Goal: Feedback & Contribution: Leave review/rating

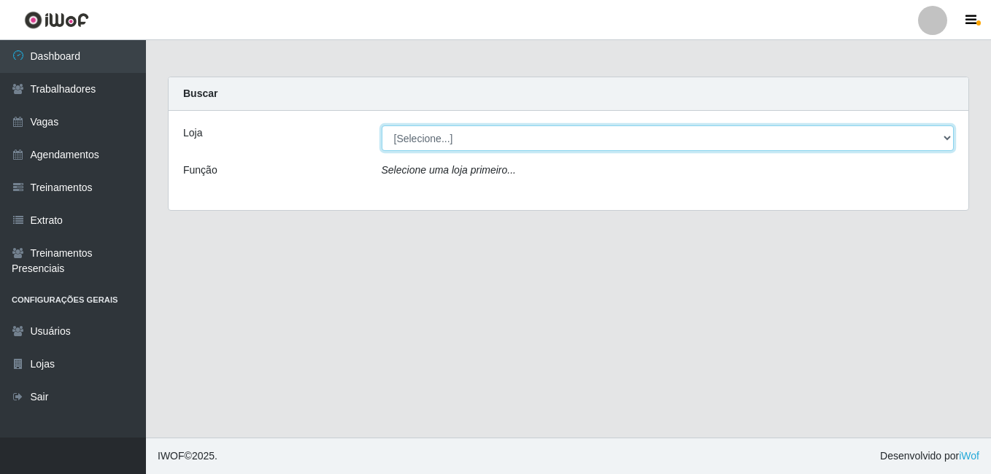
click at [635, 128] on select "[Selecione...] Extremoz Supermercados" at bounding box center [668, 138] width 573 height 26
select select "519"
click at [382, 125] on select "[Selecione...] Extremoz Supermercados" at bounding box center [668, 138] width 573 height 26
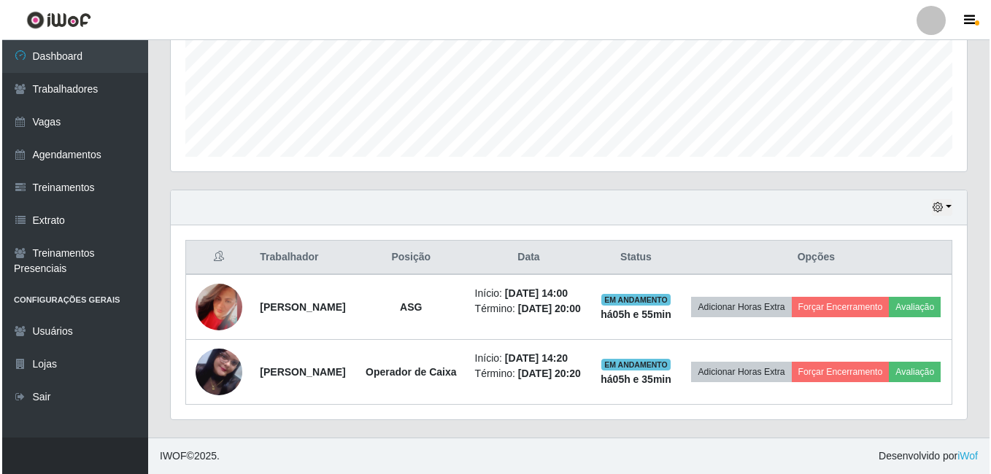
scroll to position [417, 0]
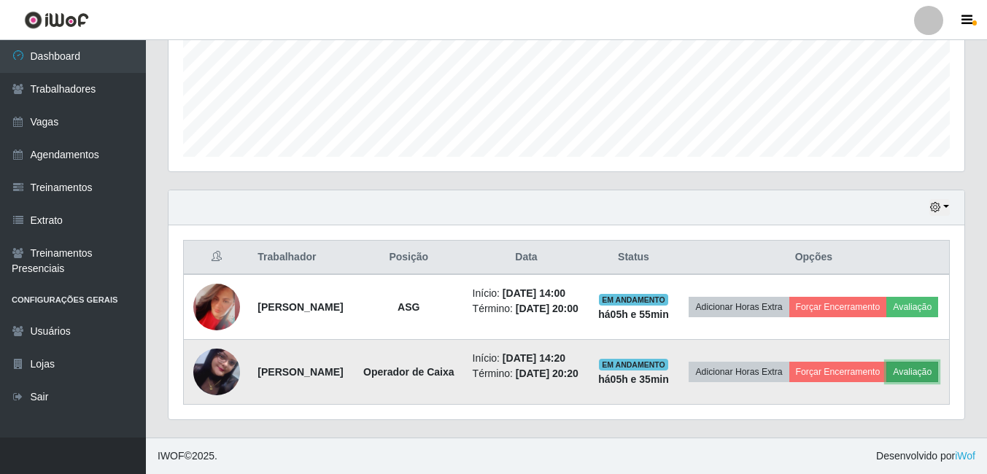
click at [886, 368] on button "Avaliação" at bounding box center [912, 372] width 52 height 20
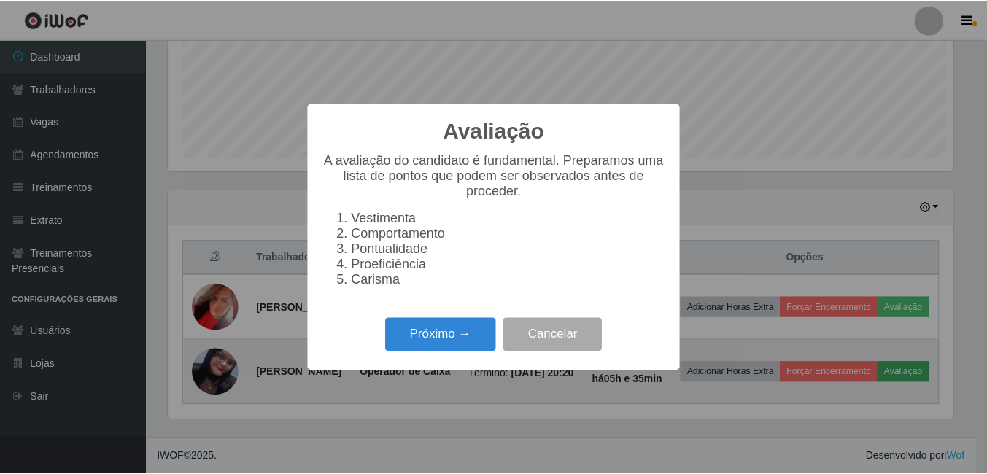
scroll to position [303, 789]
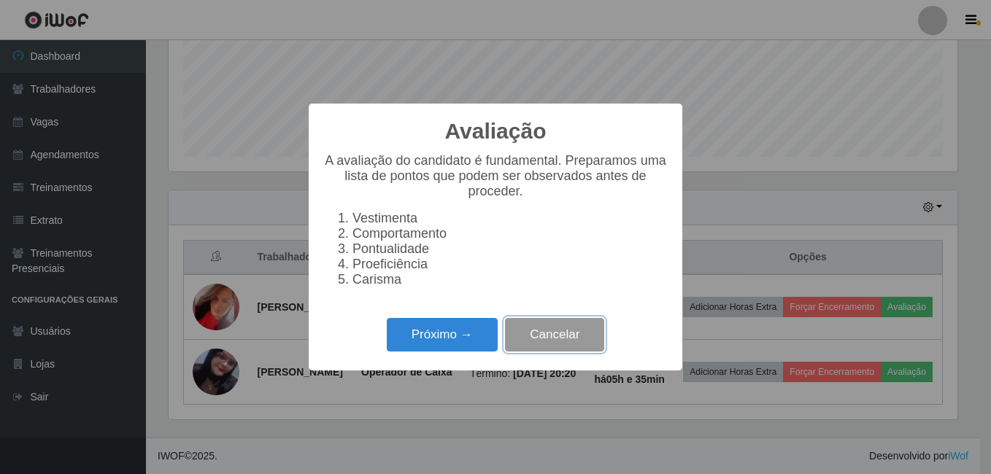
click at [568, 337] on button "Cancelar" at bounding box center [554, 335] width 99 height 34
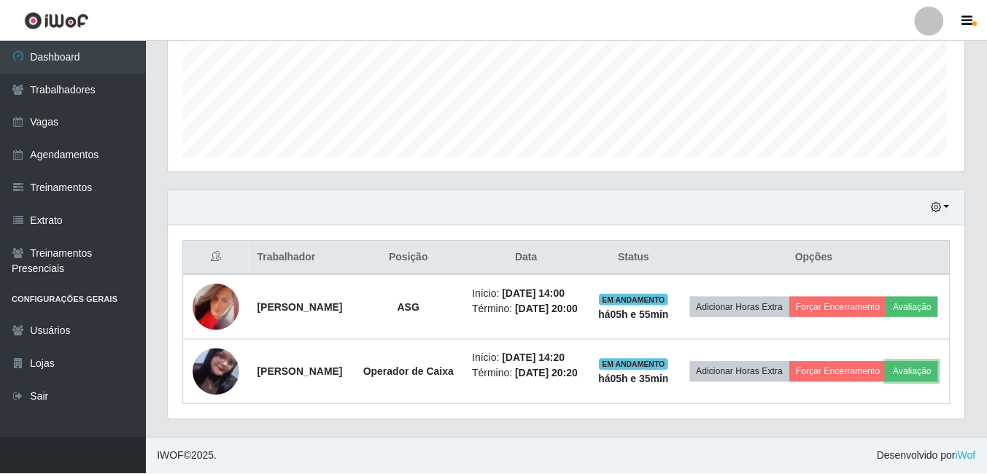
scroll to position [303, 796]
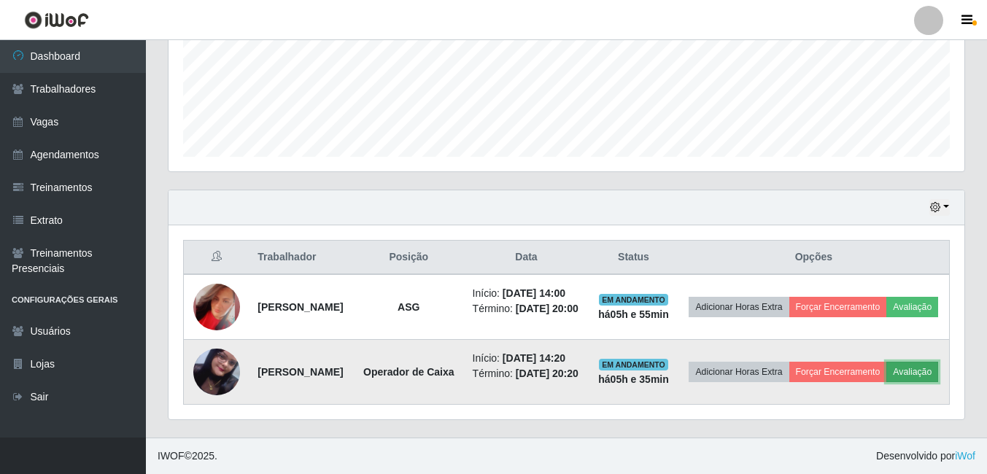
click at [895, 366] on button "Avaliação" at bounding box center [912, 372] width 52 height 20
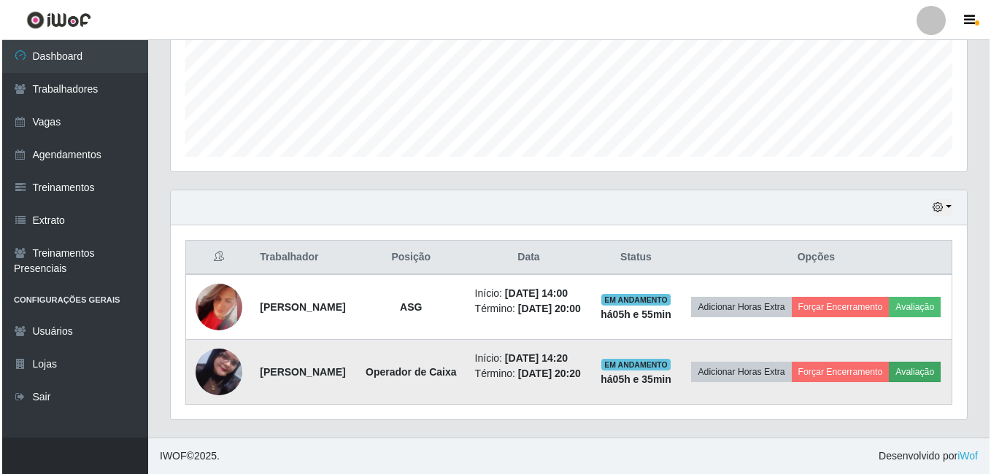
scroll to position [303, 789]
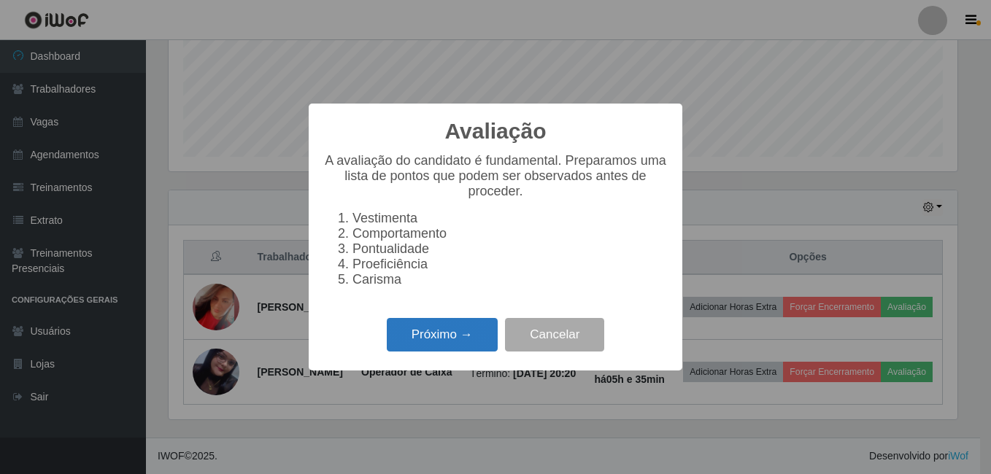
click at [451, 352] on button "Próximo →" at bounding box center [442, 335] width 111 height 34
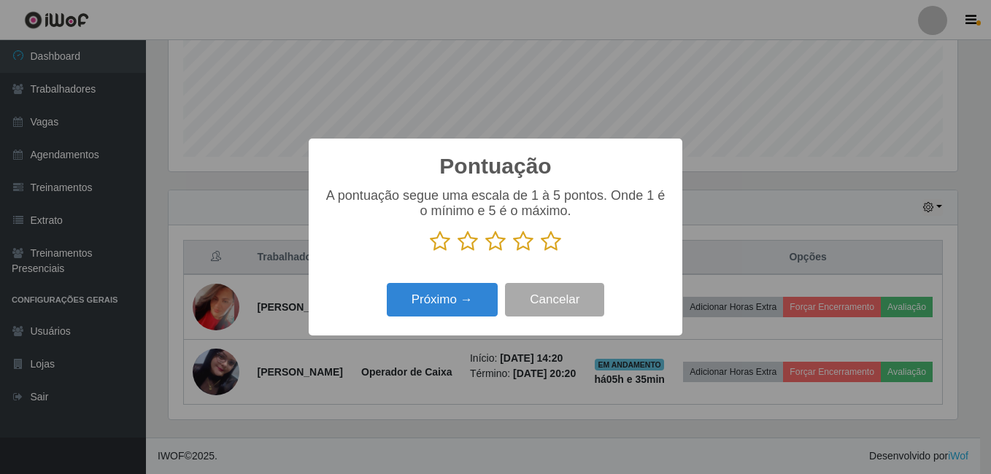
scroll to position [729299, 728813]
click at [441, 243] on icon at bounding box center [440, 242] width 20 height 22
click at [430, 252] on input "radio" at bounding box center [430, 252] width 0 height 0
click at [448, 302] on button "Próximo →" at bounding box center [442, 300] width 111 height 34
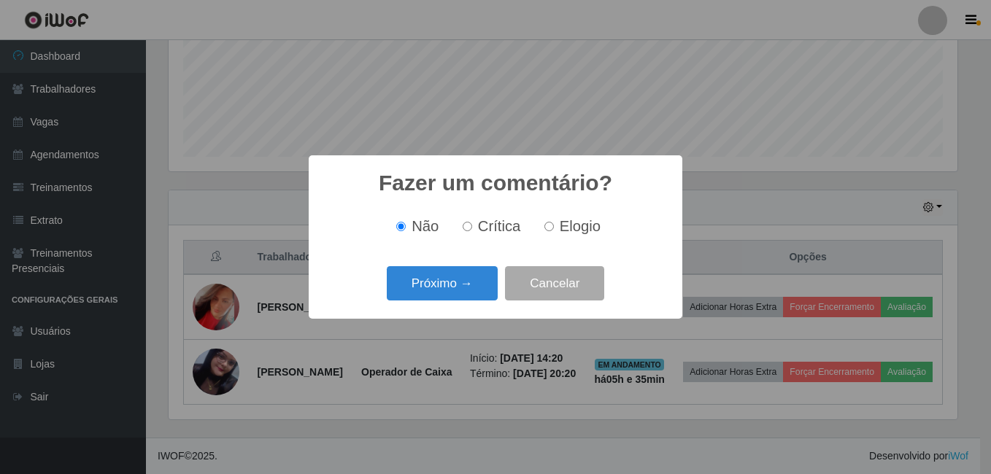
click at [478, 228] on label "Crítica" at bounding box center [489, 226] width 64 height 17
click at [472, 228] on input "Crítica" at bounding box center [467, 226] width 9 height 9
radio input "true"
click at [473, 285] on button "Próximo →" at bounding box center [442, 283] width 111 height 34
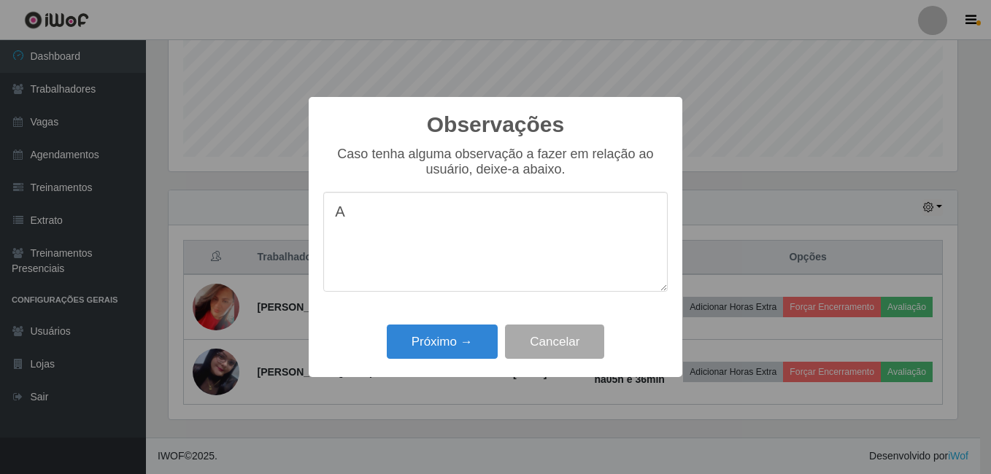
type textarea "A"
type textarea "a"
click at [411, 332] on button "Próximo →" at bounding box center [442, 342] width 111 height 34
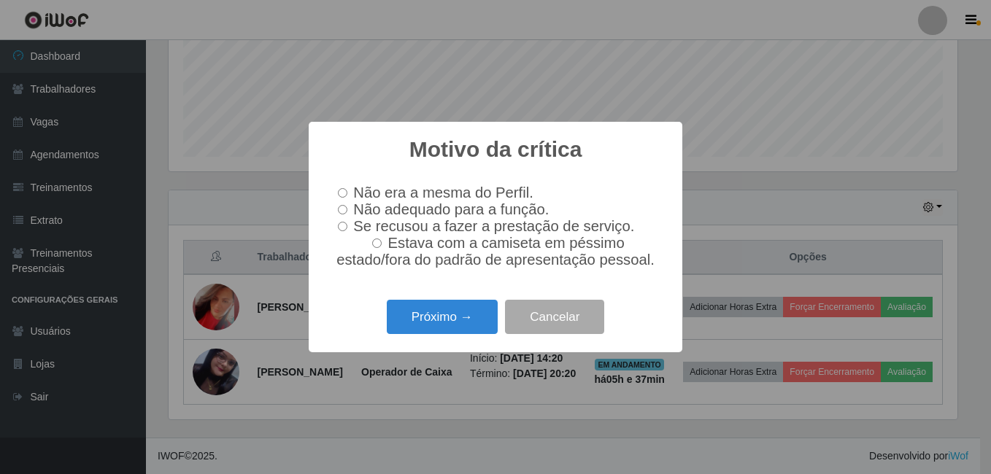
click at [340, 211] on input "Não adequado para a função." at bounding box center [342, 209] width 9 height 9
radio input "true"
click at [465, 314] on button "Próximo →" at bounding box center [442, 317] width 111 height 34
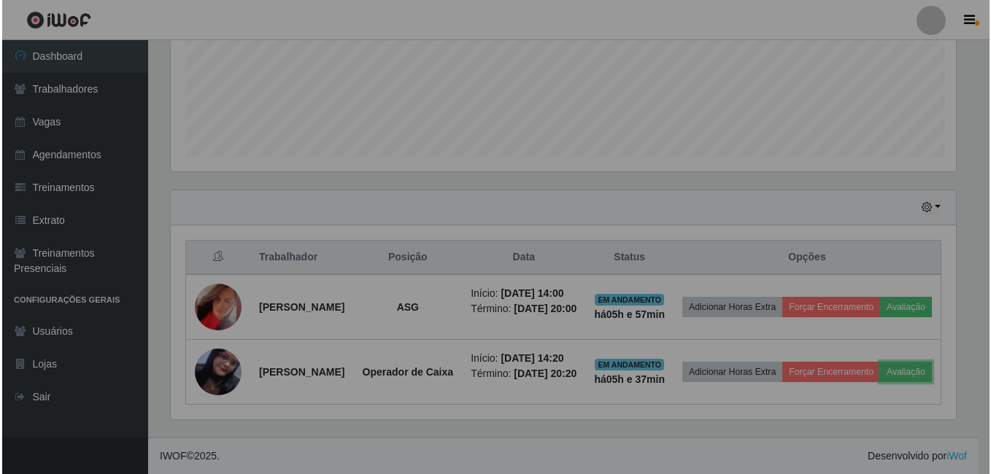
scroll to position [303, 796]
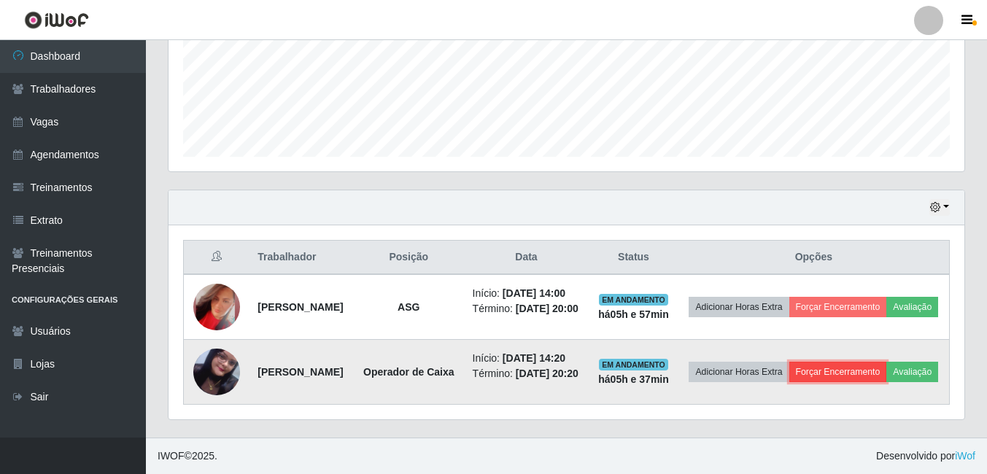
click at [816, 376] on button "Forçar Encerramento" at bounding box center [838, 372] width 98 height 20
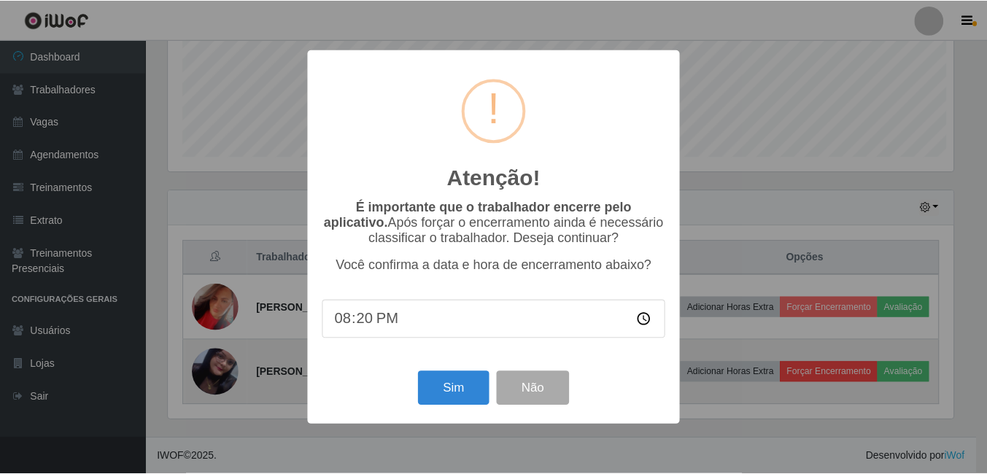
scroll to position [303, 789]
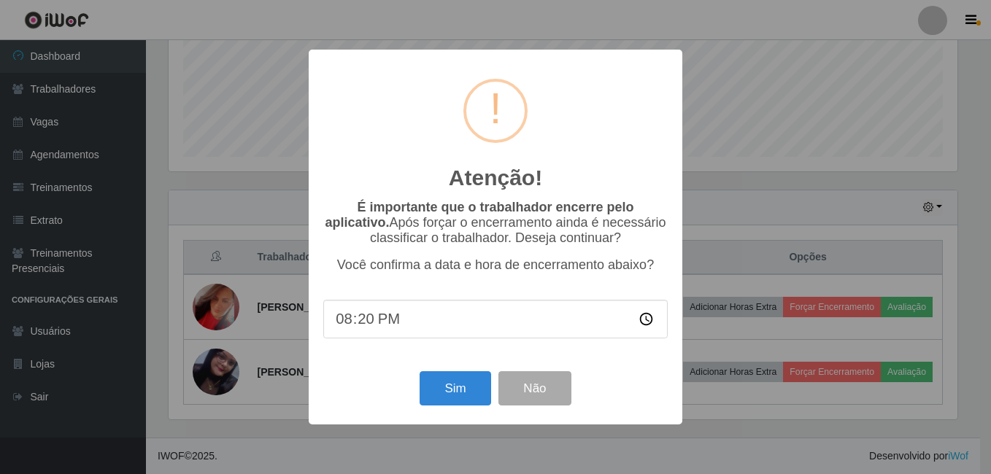
click at [430, 330] on input "20:20" at bounding box center [495, 319] width 344 height 39
type input "19:18"
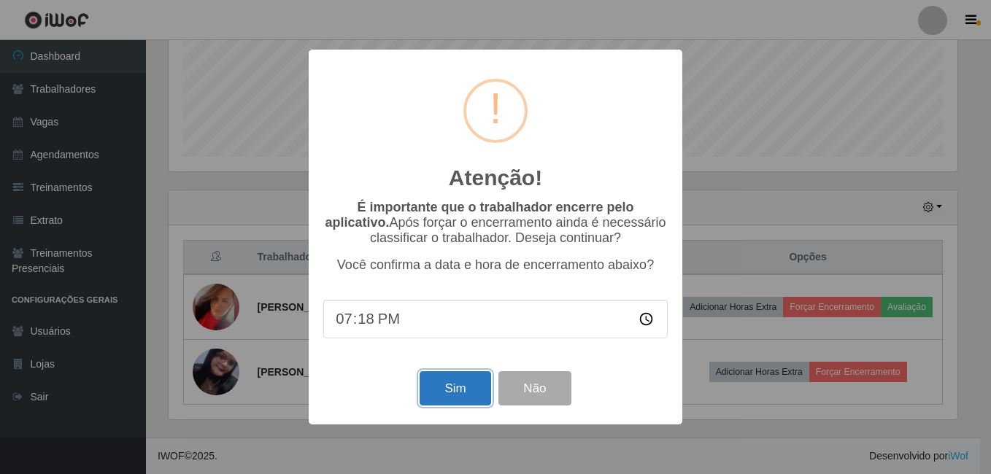
click at [448, 387] on button "Sim" at bounding box center [455, 388] width 71 height 34
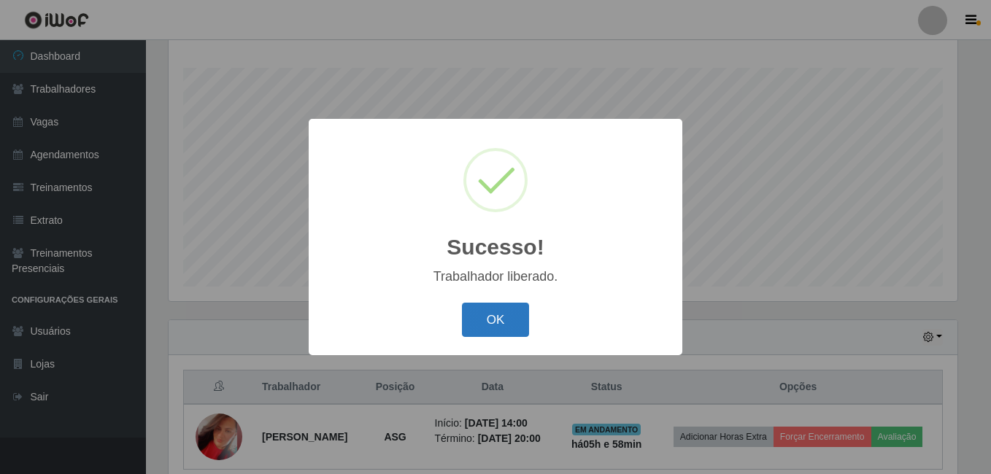
click at [479, 307] on button "OK" at bounding box center [496, 320] width 68 height 34
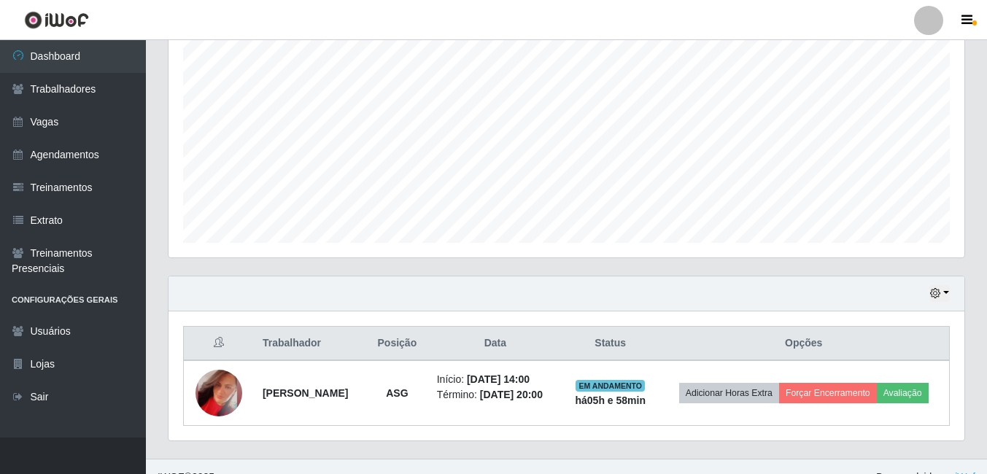
scroll to position [326, 0]
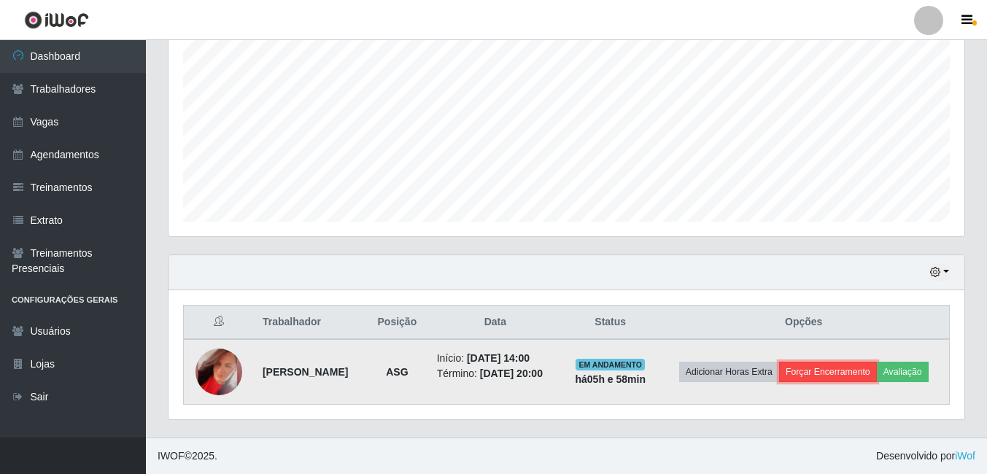
click at [877, 362] on button "Forçar Encerramento" at bounding box center [828, 372] width 98 height 20
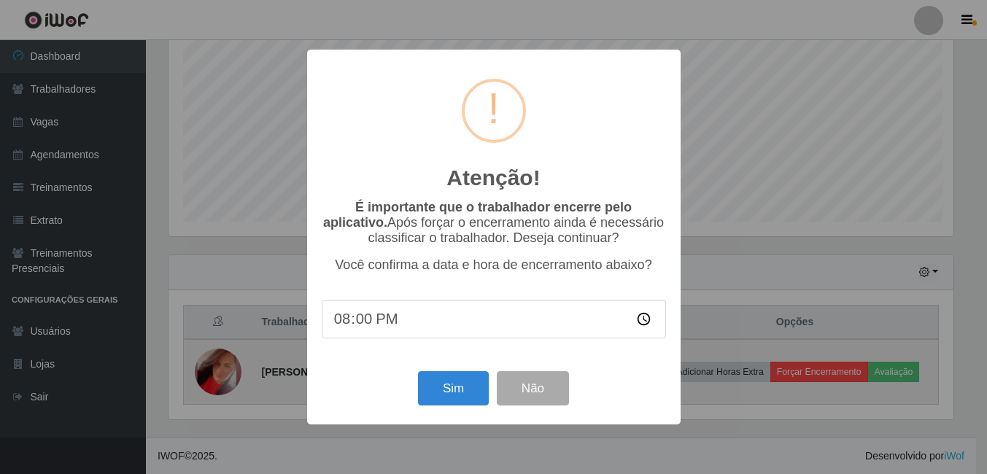
scroll to position [303, 789]
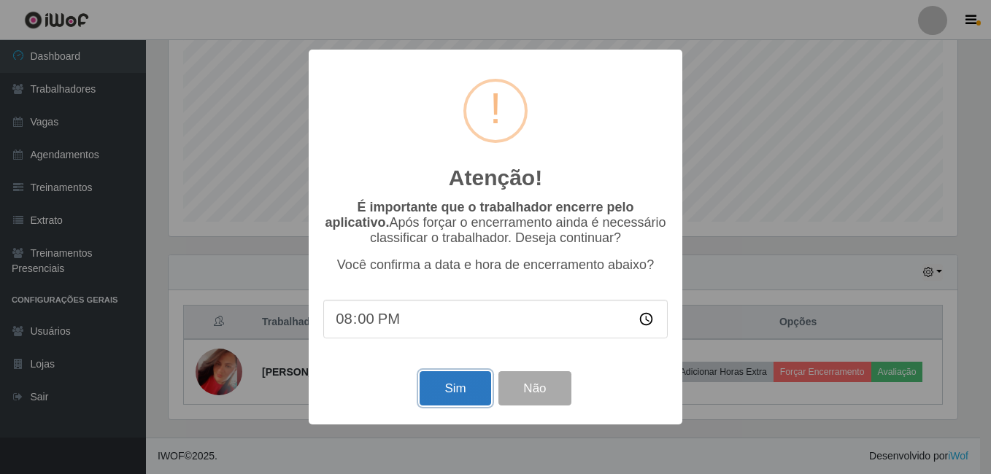
click at [458, 402] on button "Sim" at bounding box center [455, 388] width 71 height 34
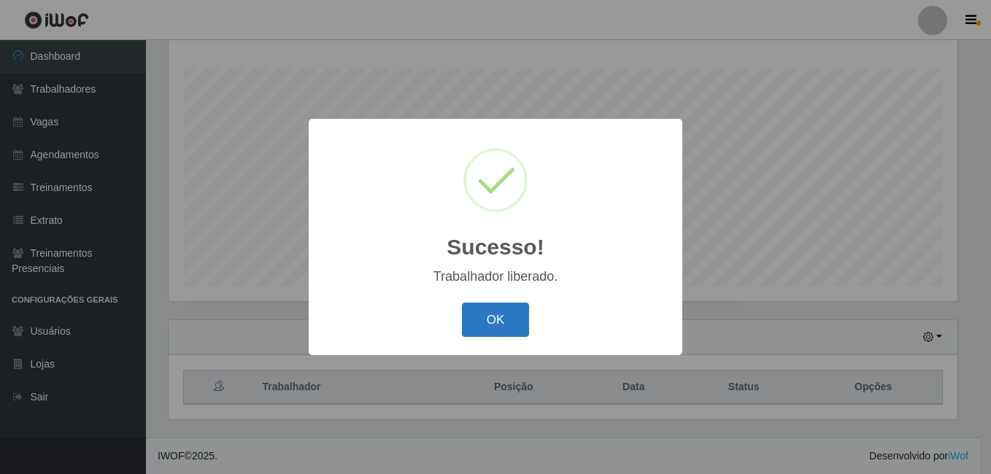
click at [495, 316] on button "OK" at bounding box center [496, 320] width 68 height 34
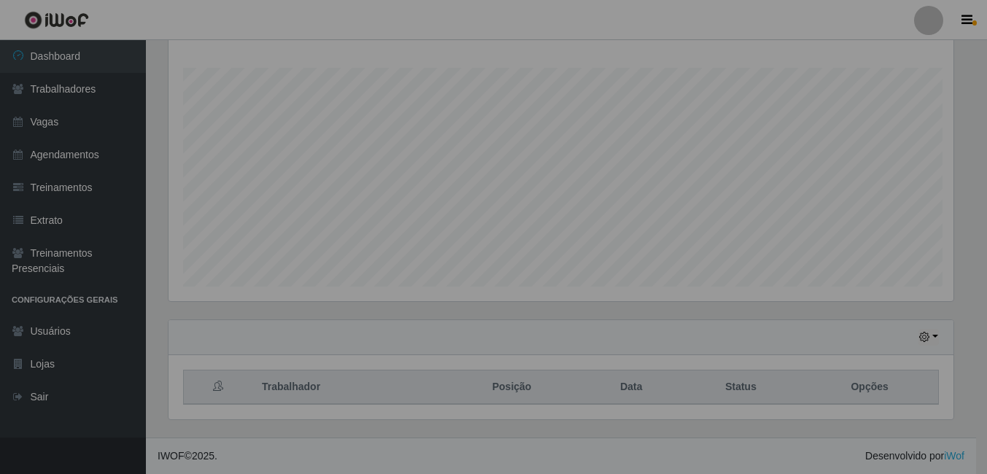
scroll to position [303, 796]
